Goal: Task Accomplishment & Management: Manage account settings

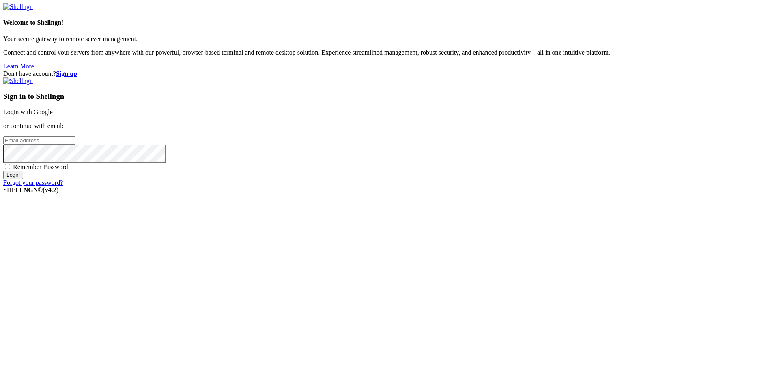
click at [53, 116] on link "Login with Google" at bounding box center [27, 112] width 49 height 7
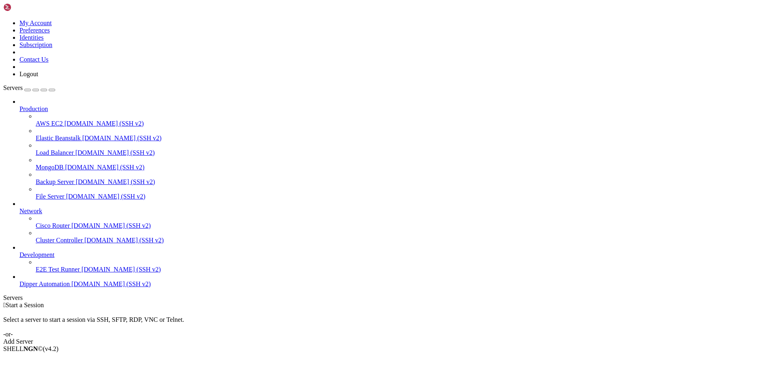
click at [71, 288] on span "[DOMAIN_NAME] (SSH v2)" at bounding box center [111, 284] width 80 height 7
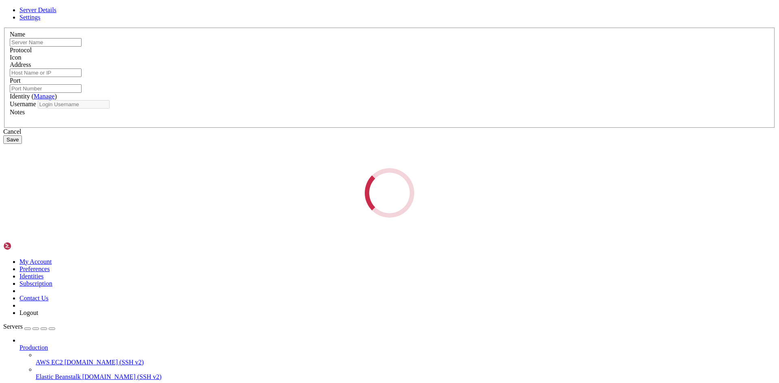
type input "Dipper Automation"
type input "[DOMAIN_NAME]"
type input "22"
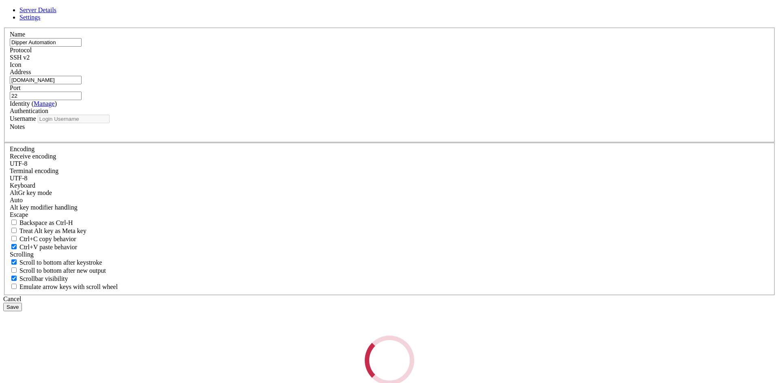
type input "root"
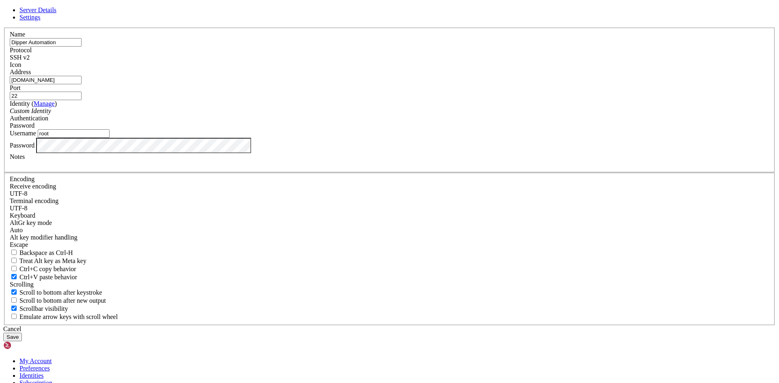
click at [45, 178] on div "Server Details Settings Name Dipper Automation Protocol SSH v2 Icon" at bounding box center [389, 173] width 772 height 335
drag, startPoint x: 439, startPoint y: 145, endPoint x: 435, endPoint y: 144, distance: 4.4
click at [82, 100] on input "22" at bounding box center [46, 96] width 72 height 9
type input "21"
click at [22, 333] on button "Save" at bounding box center [12, 337] width 19 height 9
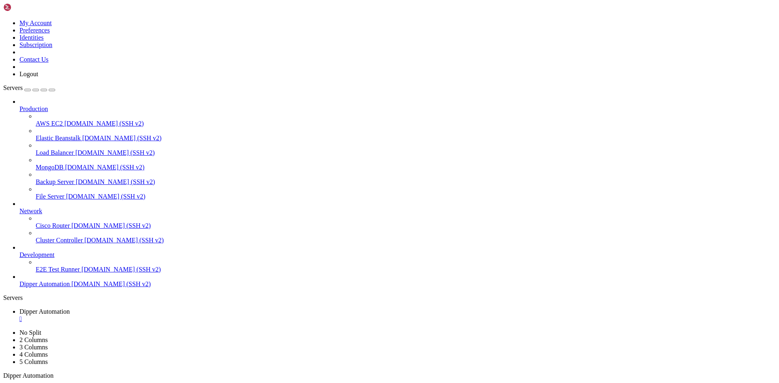
drag, startPoint x: 434, startPoint y: 132, endPoint x: 334, endPoint y: 96, distance: 106.0
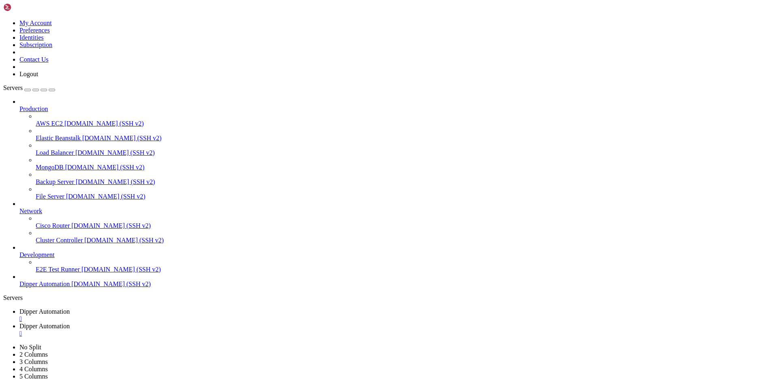
type input "/root/DipperIntegrated/app/servidores"
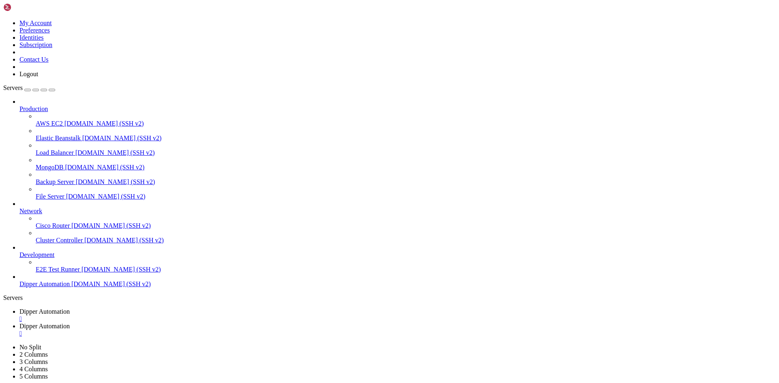
drag, startPoint x: 198, startPoint y: 151, endPoint x: 199, endPoint y: 156, distance: 5.3
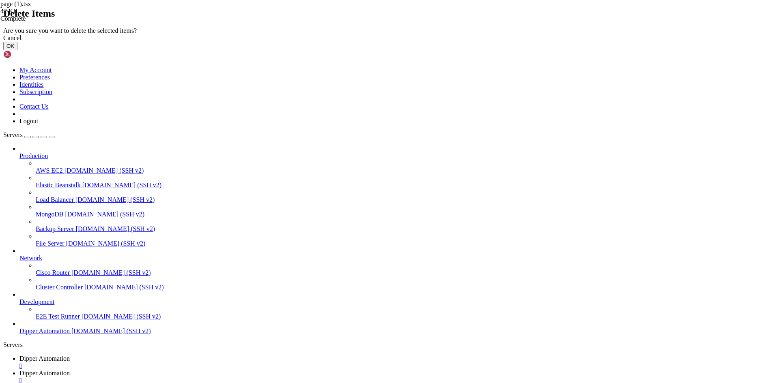
click at [17, 50] on button "OK" at bounding box center [10, 46] width 14 height 9
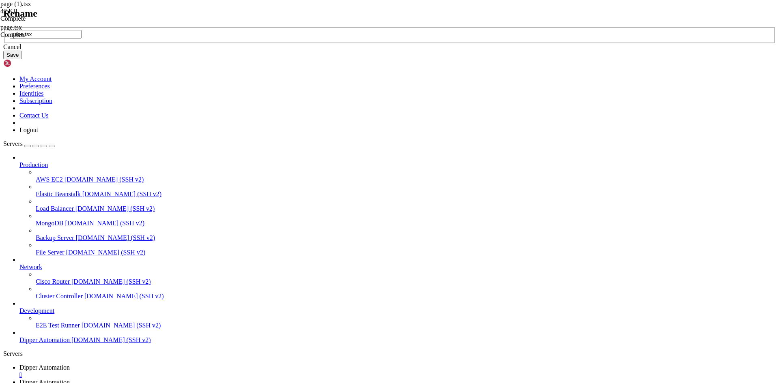
type input "page.tsx"
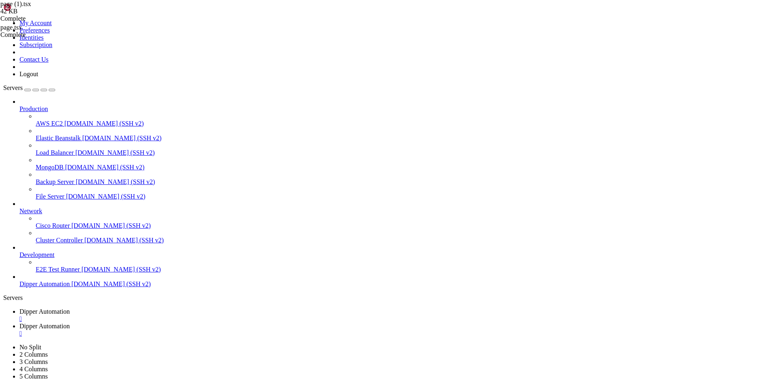
click at [138, 308] on link "Dipper Automation " at bounding box center [397, 315] width 756 height 15
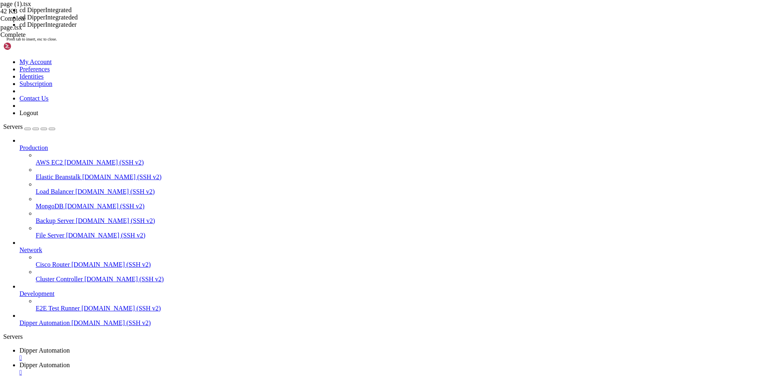
scroll to position [14, 0]
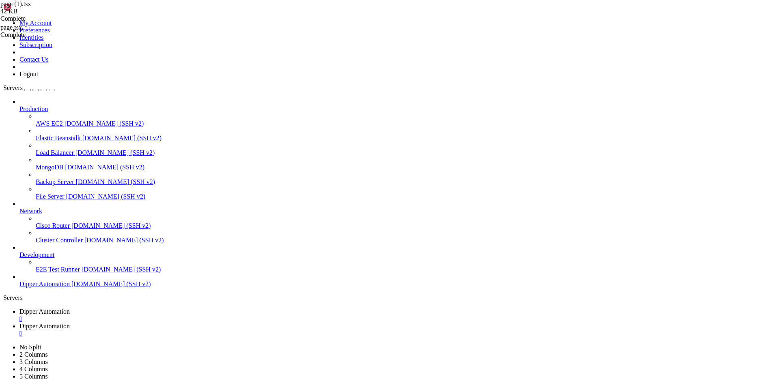
click at [206, 323] on link "Dipper Automation " at bounding box center [397, 330] width 756 height 15
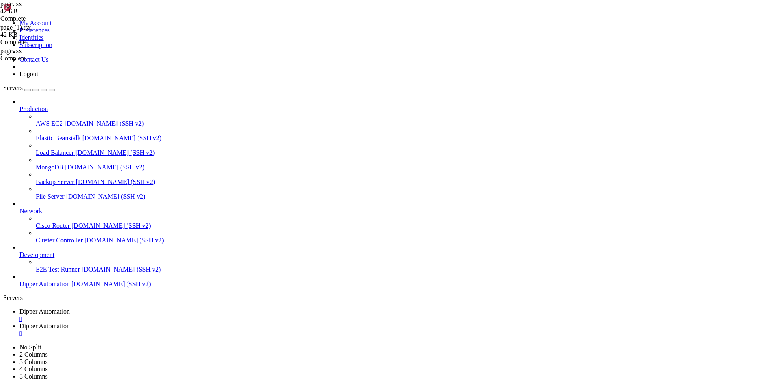
drag, startPoint x: 320, startPoint y: 224, endPoint x: 284, endPoint y: 225, distance: 35.7
type textarea "const API_BASE_URL = [DOMAIN_NAME]_PUBLIC_API_URL || "[URL][DOMAIN_NAME]""
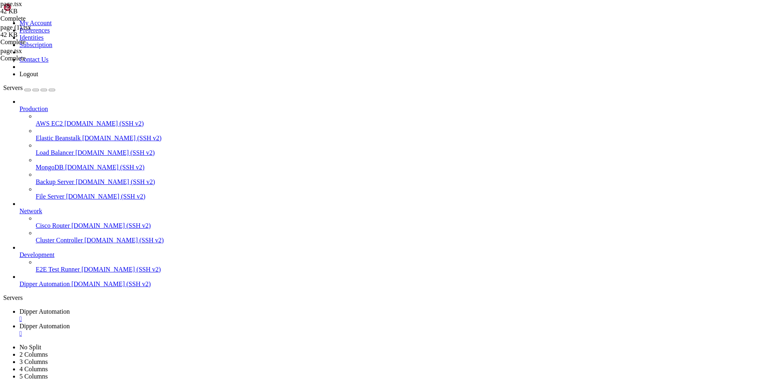
drag, startPoint x: 192, startPoint y: 144, endPoint x: 164, endPoint y: 35, distance: 113.1
click at [133, 308] on link "Dipper Automation " at bounding box center [397, 315] width 756 height 15
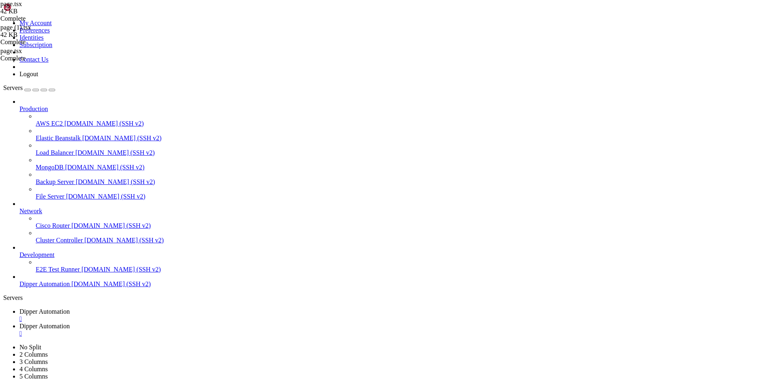
click at [70, 323] on span "Dipper Automation" at bounding box center [44, 326] width 50 height 7
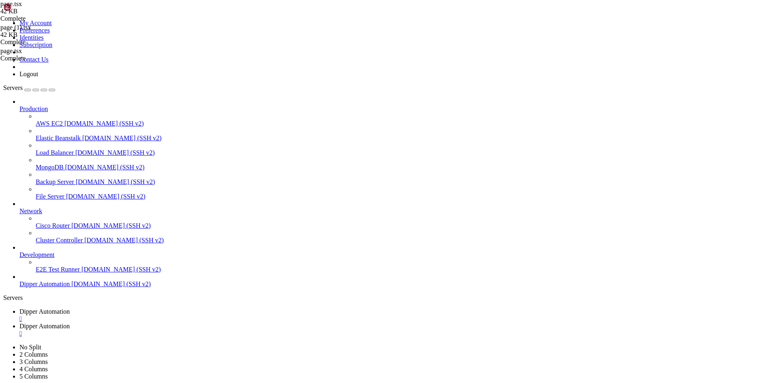
type input "/root/DipperIntegrated/backend/data"
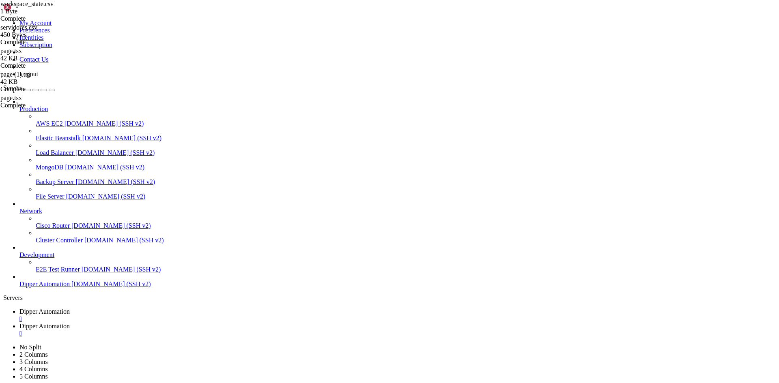
type input "/root/DipperIntegrated/app/servidores"
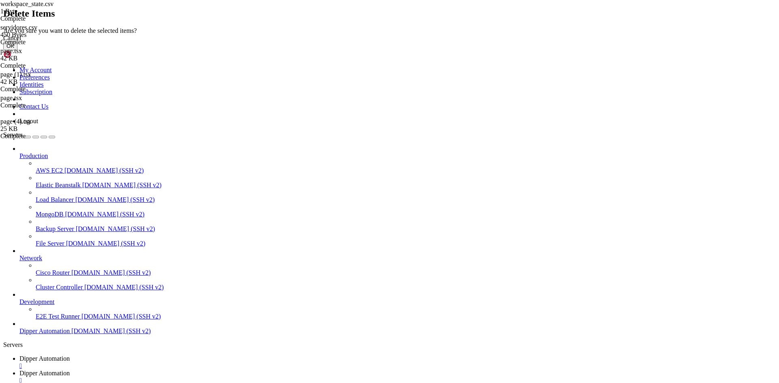
click at [17, 50] on button "OK" at bounding box center [10, 46] width 14 height 9
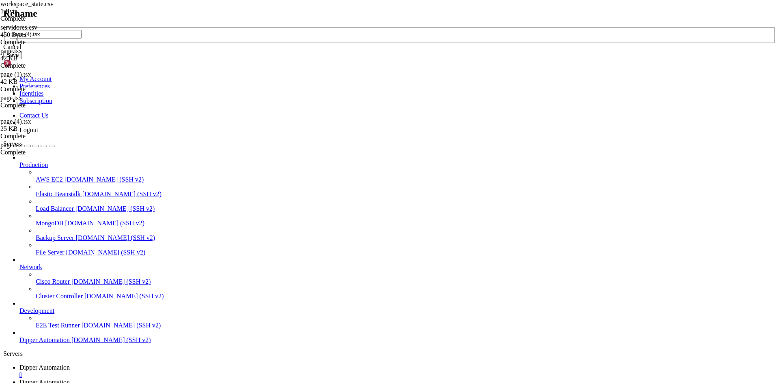
click at [339, 44] on div "page (4).tsx" at bounding box center [389, 35] width 772 height 17
click at [82, 39] on input "page (4).tsx" at bounding box center [46, 34] width 72 height 9
type input "page.tsx"
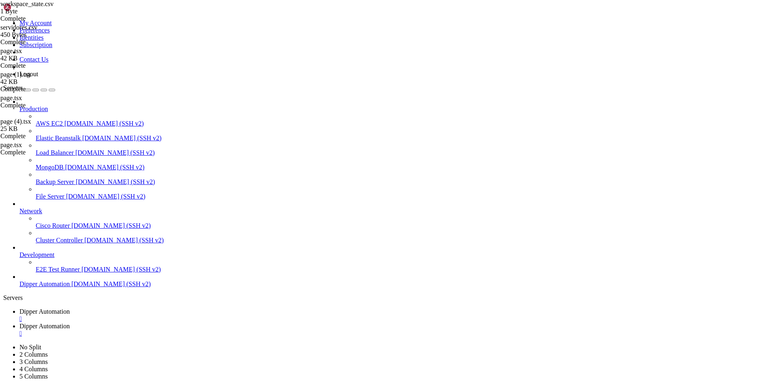
drag, startPoint x: 310, startPoint y: 93, endPoint x: 285, endPoint y: 94, distance: 25.2
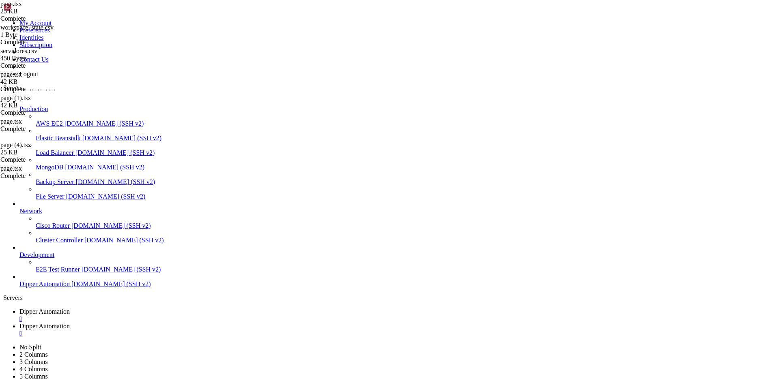
type textarea "const API_BASE_URL = [DOMAIN_NAME]_PUBLIC_API_URL || "[URL][DOMAIN_NAME]""
click at [70, 308] on span "Dipper Automation" at bounding box center [44, 311] width 50 height 7
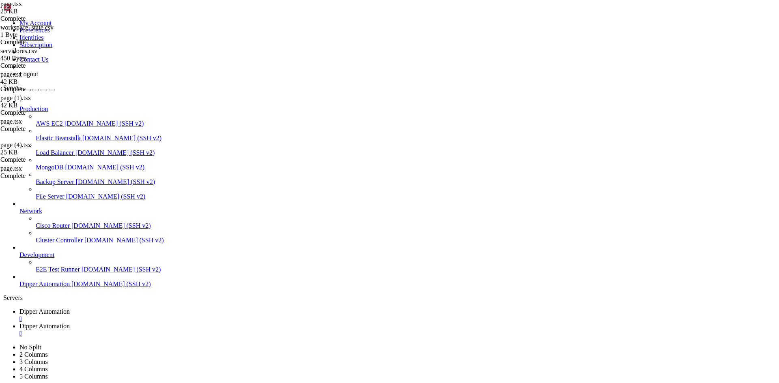
click at [209, 323] on link "Dipper Automation " at bounding box center [397, 330] width 756 height 15
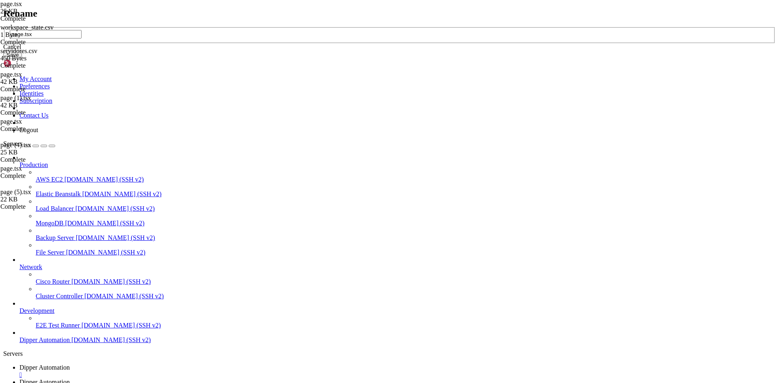
type input "page.tsx"
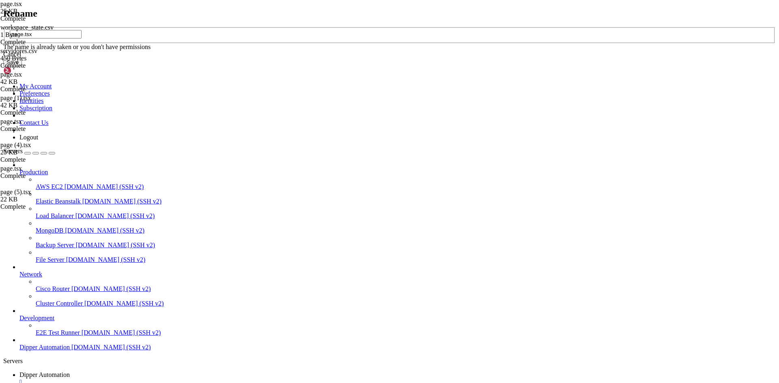
click at [412, 58] on div "Cancel" at bounding box center [389, 54] width 772 height 7
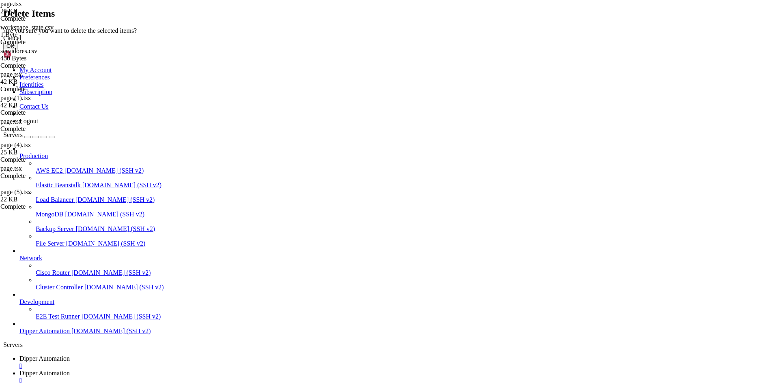
click at [17, 50] on button "OK" at bounding box center [10, 46] width 14 height 9
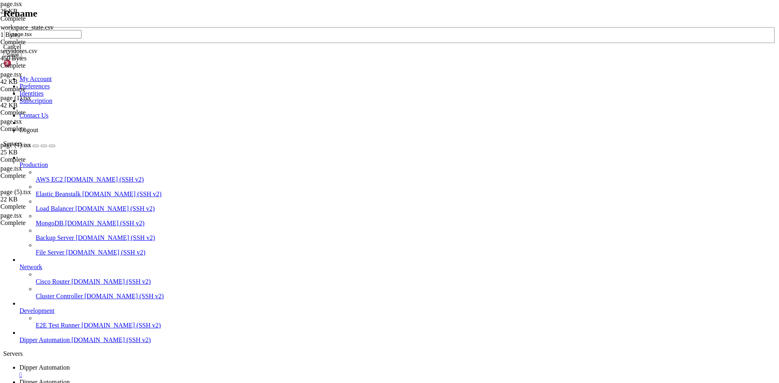
type input "page.tsx"
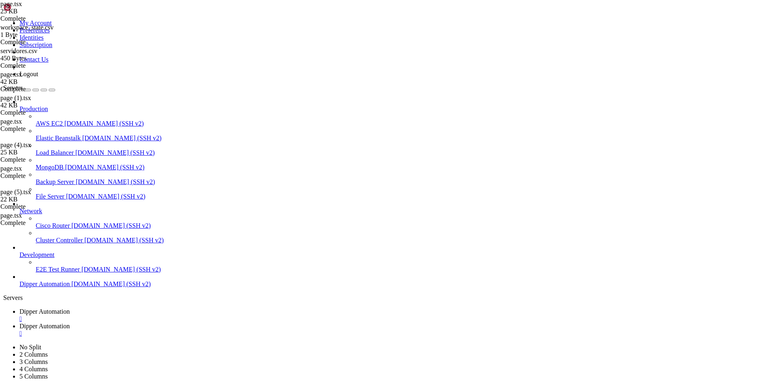
click at [70, 308] on span "Dipper Automation" at bounding box center [44, 311] width 50 height 7
drag, startPoint x: 190, startPoint y: 8, endPoint x: 202, endPoint y: 15, distance: 13.8
click at [19, 323] on icon at bounding box center [19, 326] width 0 height 7
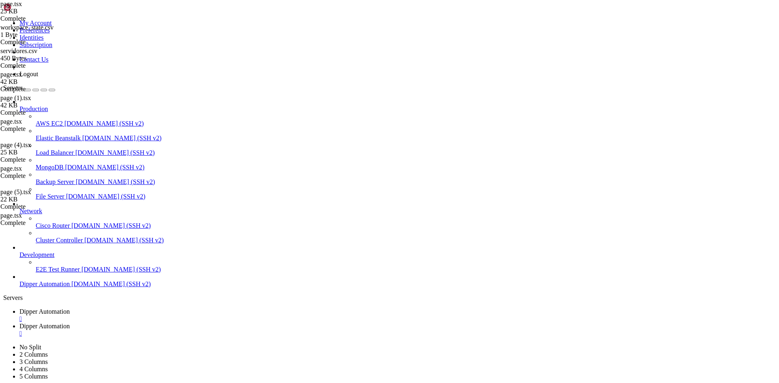
drag, startPoint x: 319, startPoint y: 109, endPoint x: 279, endPoint y: 109, distance: 39.8
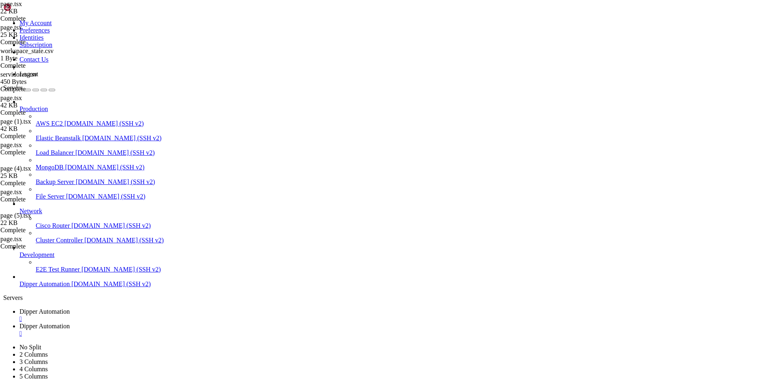
type textarea "const [monitoringEnabled, setMonitoringEnabled] = useState(false)"
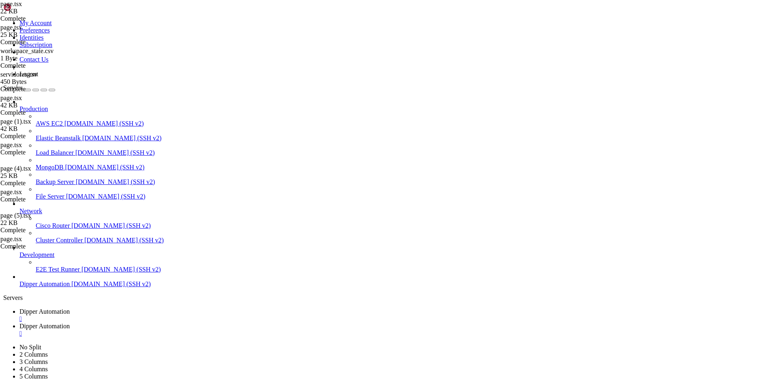
drag, startPoint x: 129, startPoint y: 8, endPoint x: 225, endPoint y: 175, distance: 192.4
click at [70, 308] on span "Dipper Automation" at bounding box center [44, 311] width 50 height 7
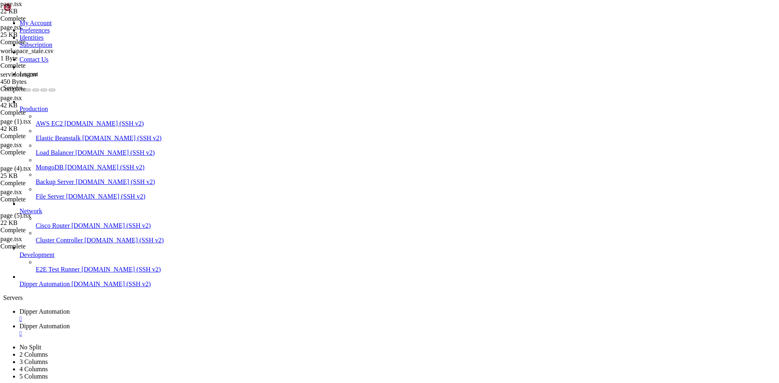
click at [207, 323] on link "Dipper Automation " at bounding box center [397, 330] width 756 height 15
drag, startPoint x: 119, startPoint y: 13, endPoint x: 157, endPoint y: 0, distance: 40.4
click at [119, 308] on link "Dipper Automation " at bounding box center [397, 315] width 756 height 15
